Goal: Transaction & Acquisition: Purchase product/service

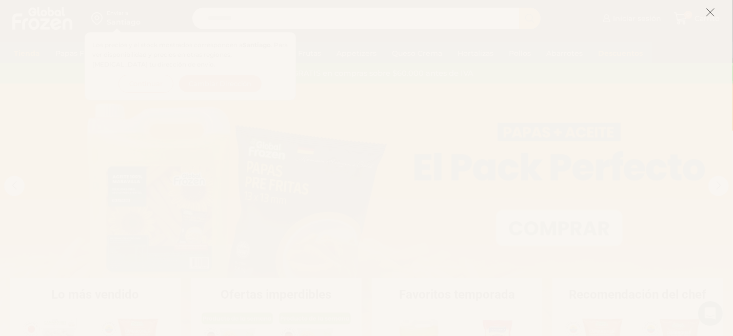
click at [711, 14] on icon at bounding box center [710, 12] width 9 height 9
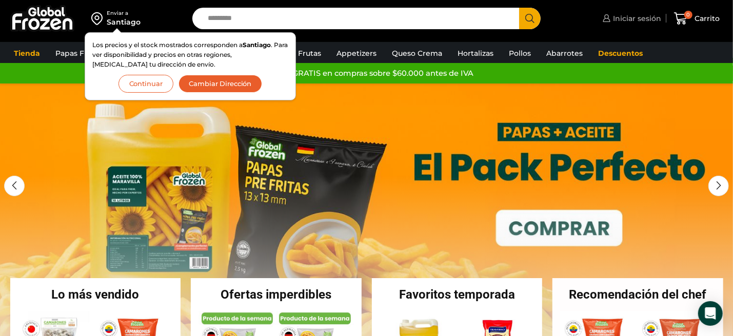
click at [639, 15] on span "Iniciar sesión" at bounding box center [635, 18] width 51 height 10
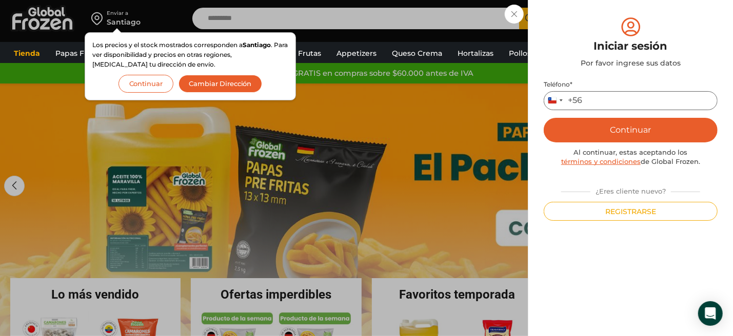
click at [608, 103] on input "Teléfono *" at bounding box center [631, 100] width 174 height 19
type input "*********"
click at [628, 128] on button "Continuar" at bounding box center [631, 130] width 174 height 25
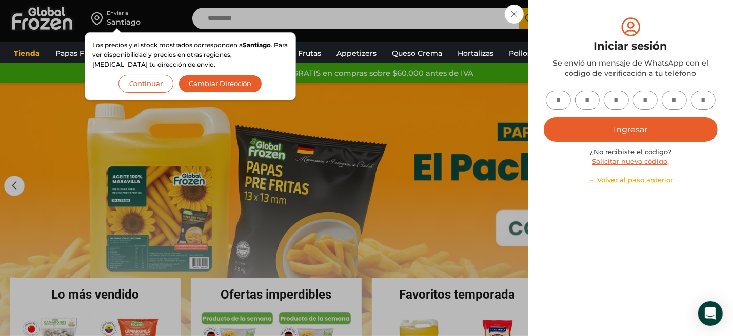
click at [554, 103] on input "text" at bounding box center [558, 100] width 25 height 19
type input "*"
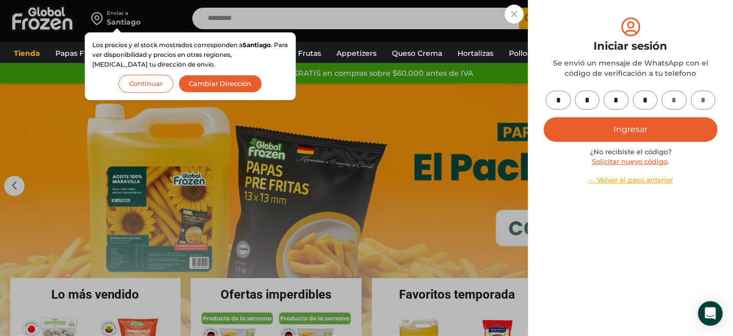
type input "*"
click at [652, 131] on button "Ingresar" at bounding box center [631, 129] width 174 height 25
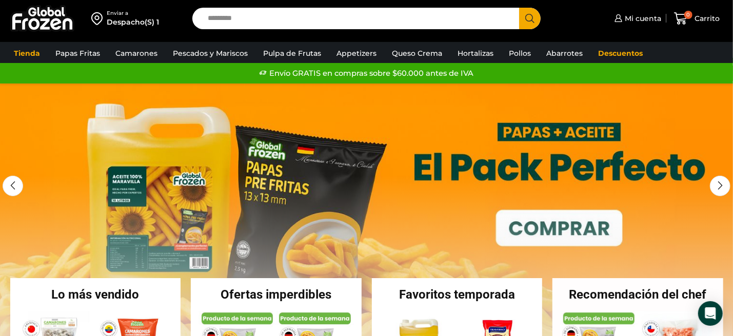
click at [550, 230] on link "1 / 2" at bounding box center [366, 238] width 733 height 308
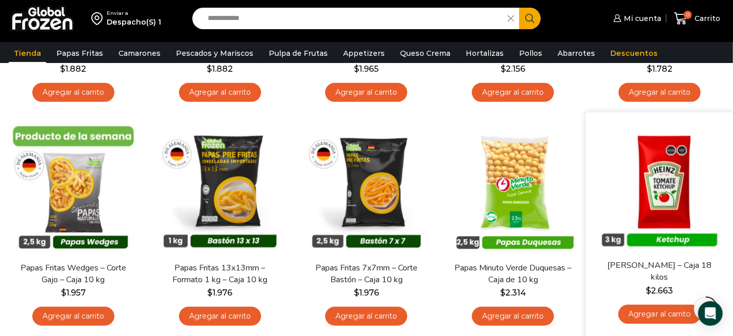
scroll to position [287, 0]
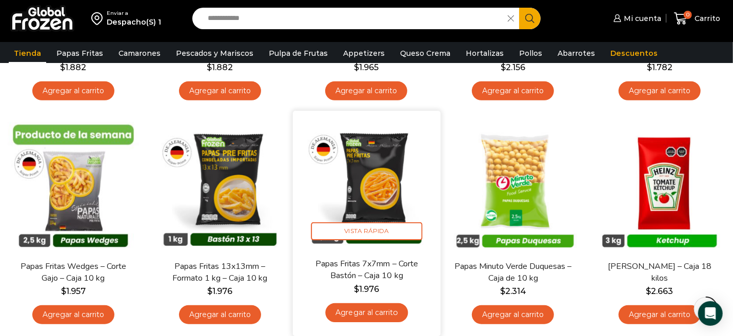
click at [374, 309] on link "Agregar al carrito" at bounding box center [366, 313] width 83 height 19
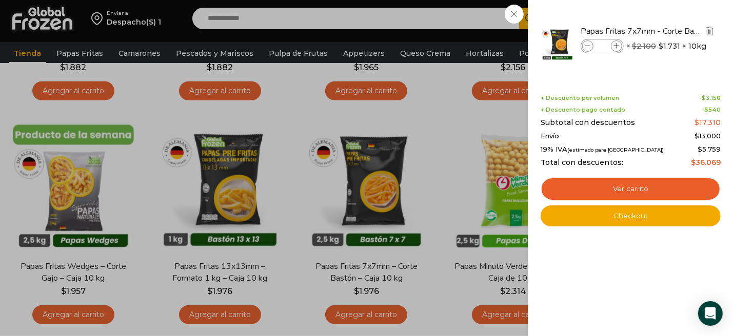
click at [605, 46] on input "*" at bounding box center [601, 46] width 15 height 11
type input "**"
click at [671, 13] on div "10 Carrito 10 10 Shopping Cart" at bounding box center [696, 19] width 51 height 24
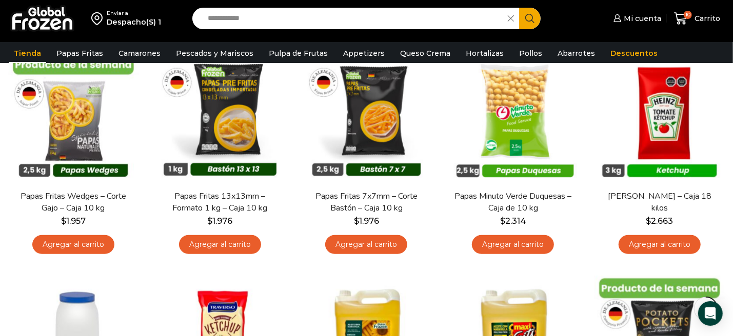
scroll to position [362, 0]
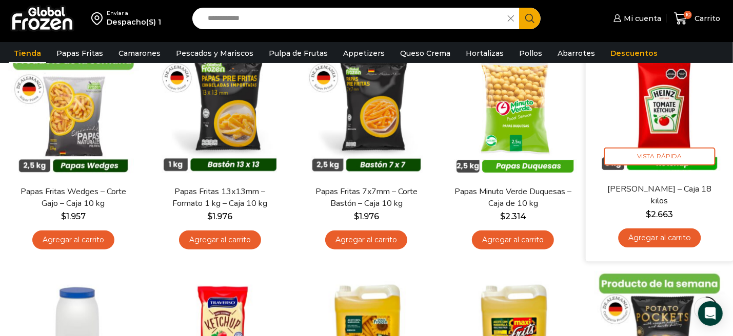
click at [688, 134] on img at bounding box center [659, 110] width 132 height 132
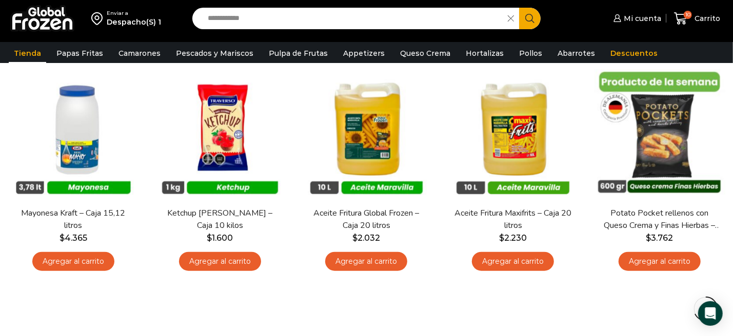
scroll to position [555, 0]
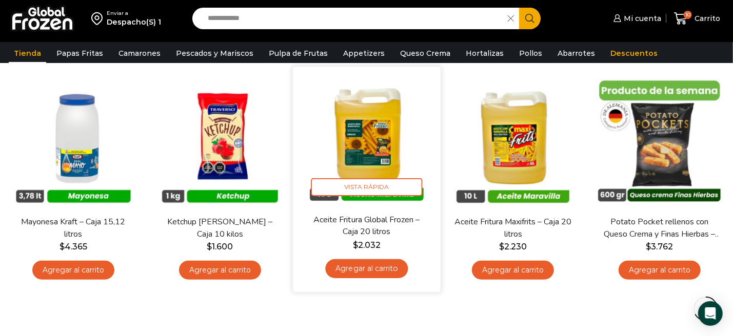
click at [373, 275] on link "Agregar al carrito" at bounding box center [366, 268] width 83 height 19
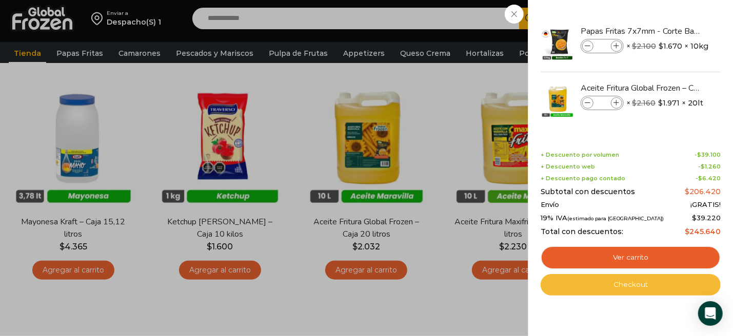
click at [632, 283] on link "Checkout" at bounding box center [631, 285] width 180 height 22
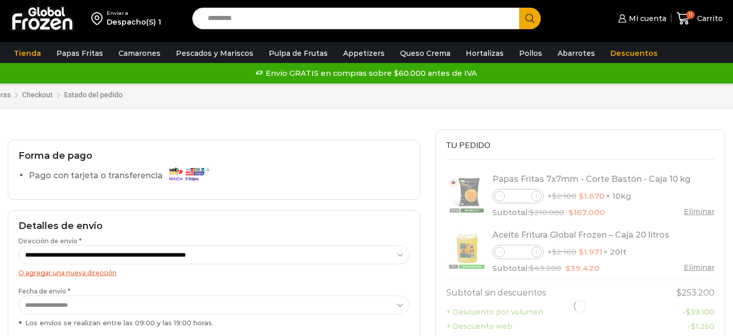
select select "*"
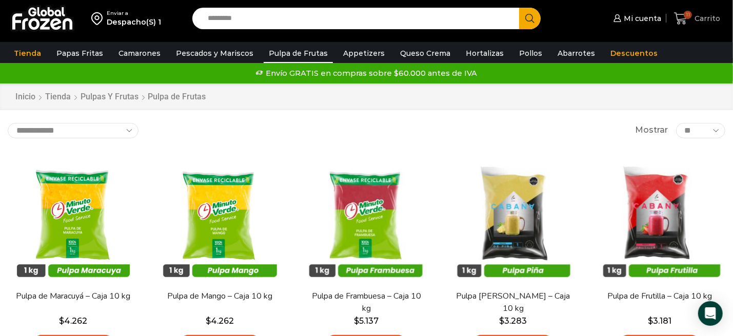
click at [689, 23] on span "11" at bounding box center [683, 19] width 18 height 14
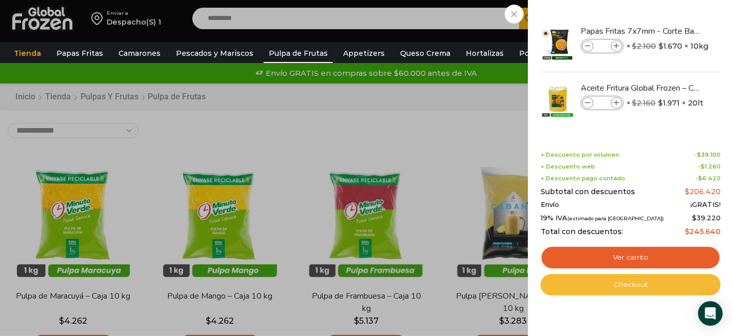
click at [632, 286] on link "Checkout" at bounding box center [631, 285] width 180 height 22
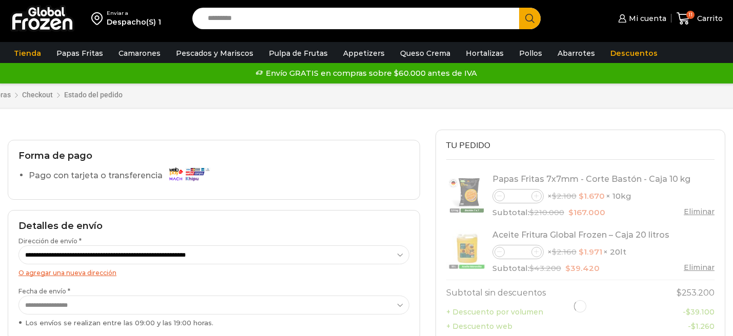
select select "*"
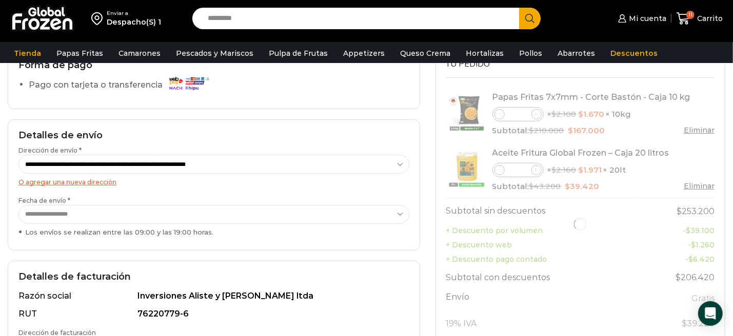
scroll to position [104, 0]
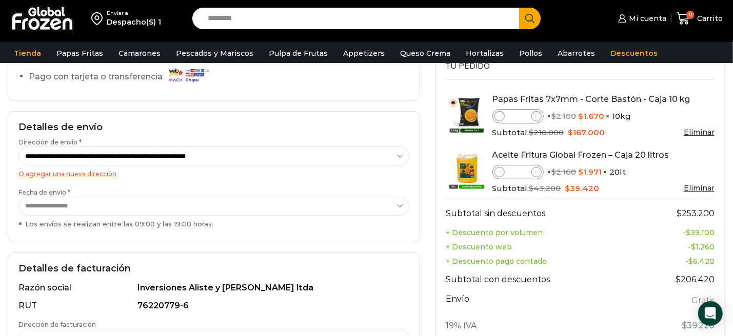
click at [106, 205] on select "**********" at bounding box center [213, 206] width 391 height 19
click at [18, 197] on select "**********" at bounding box center [213, 206] width 391 height 19
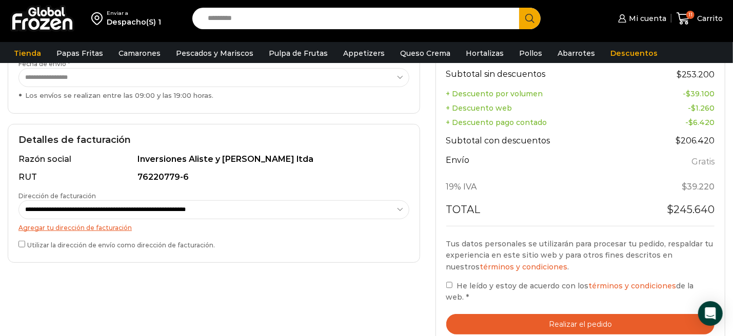
scroll to position [232, 0]
